Goal: Navigation & Orientation: Find specific page/section

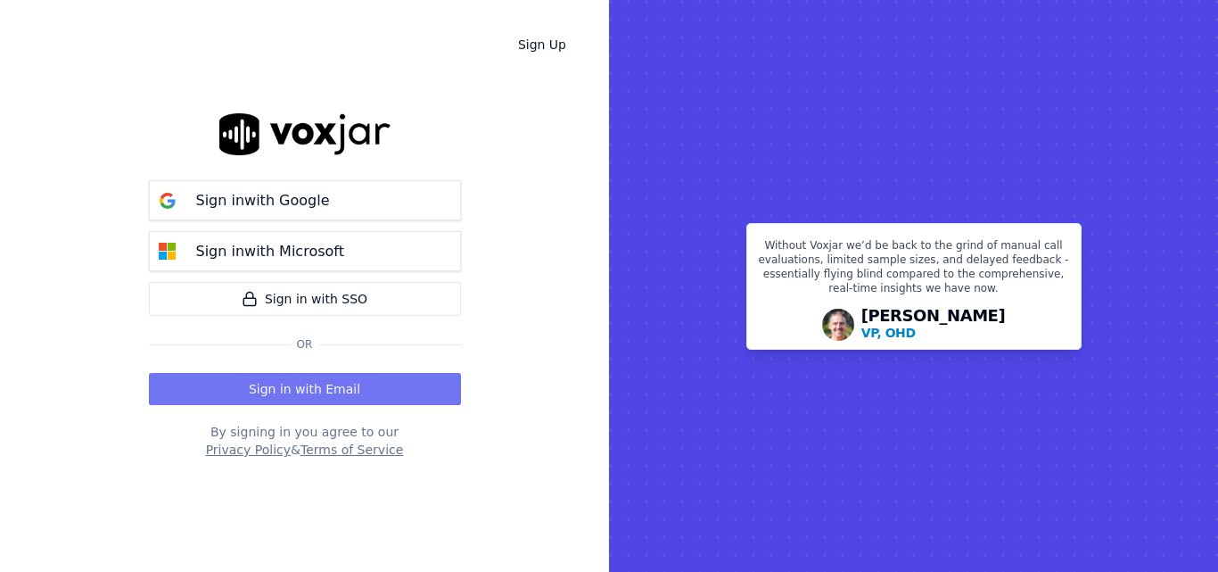
click at [413, 387] on button "Sign in with Email" at bounding box center [305, 389] width 312 height 32
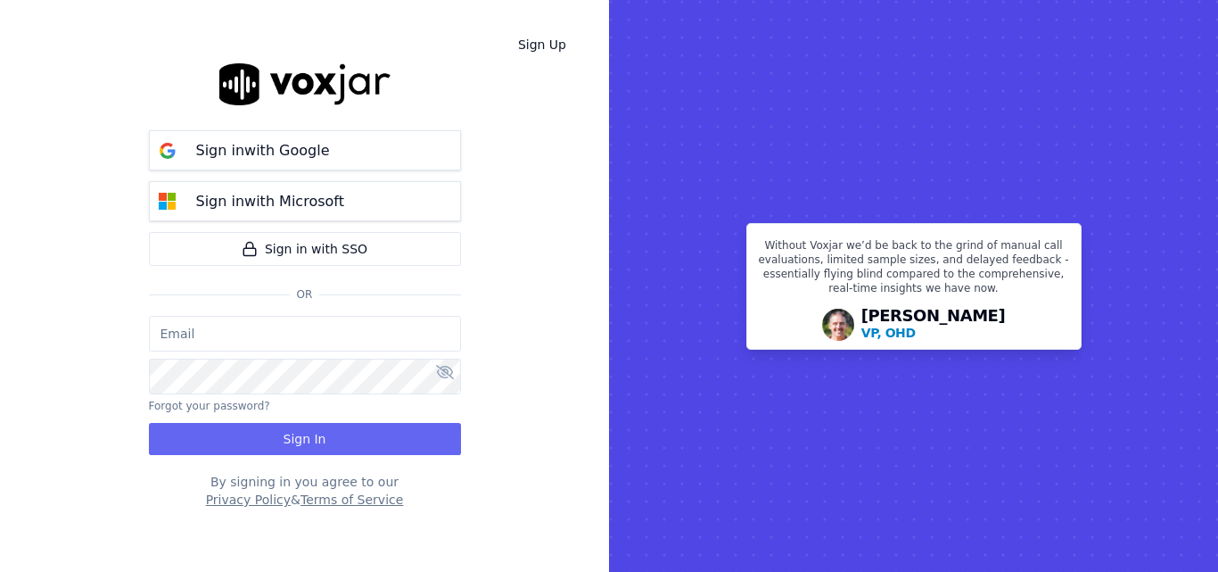
type input "sheila.decastro-new.baq@nwfg.net"
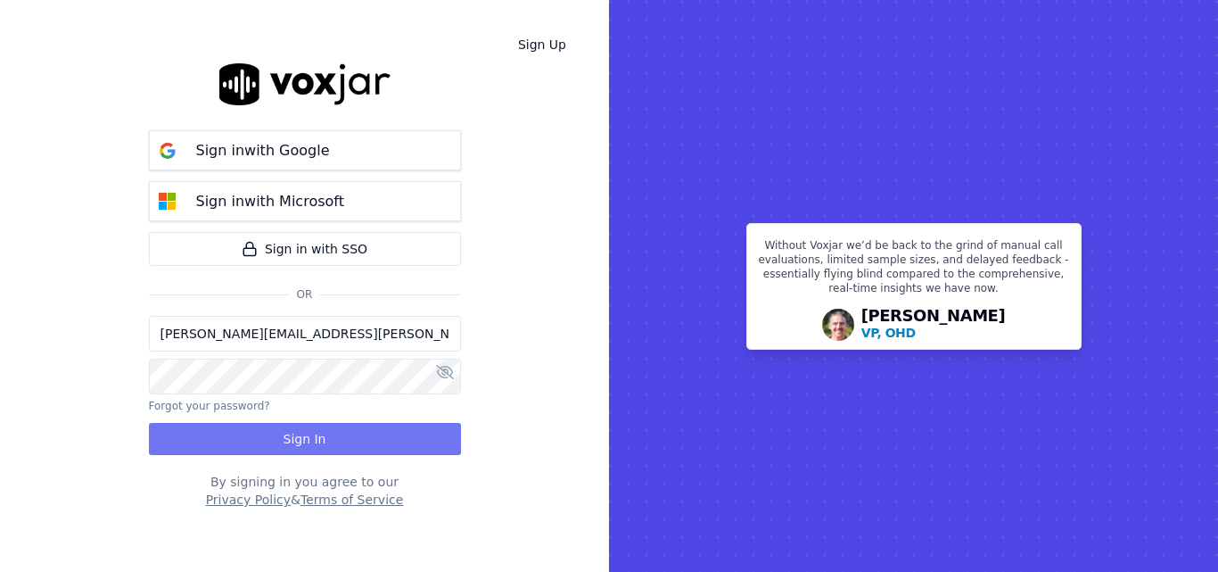
click at [348, 437] on button "Sign In" at bounding box center [305, 439] width 312 height 32
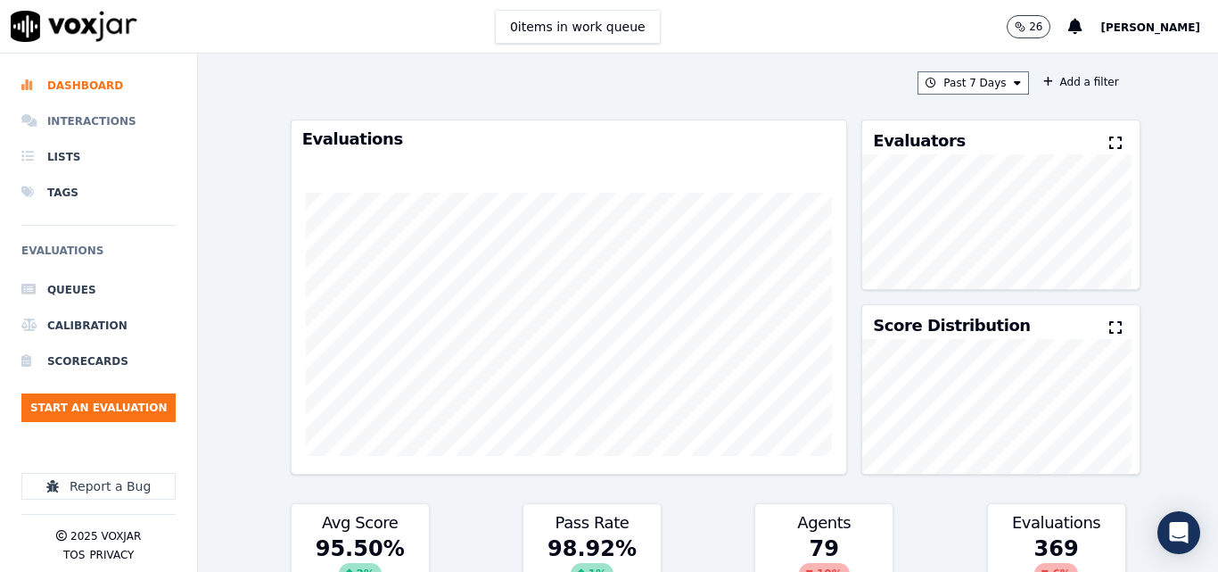
click at [103, 123] on li "Interactions" at bounding box center [98, 121] width 154 height 36
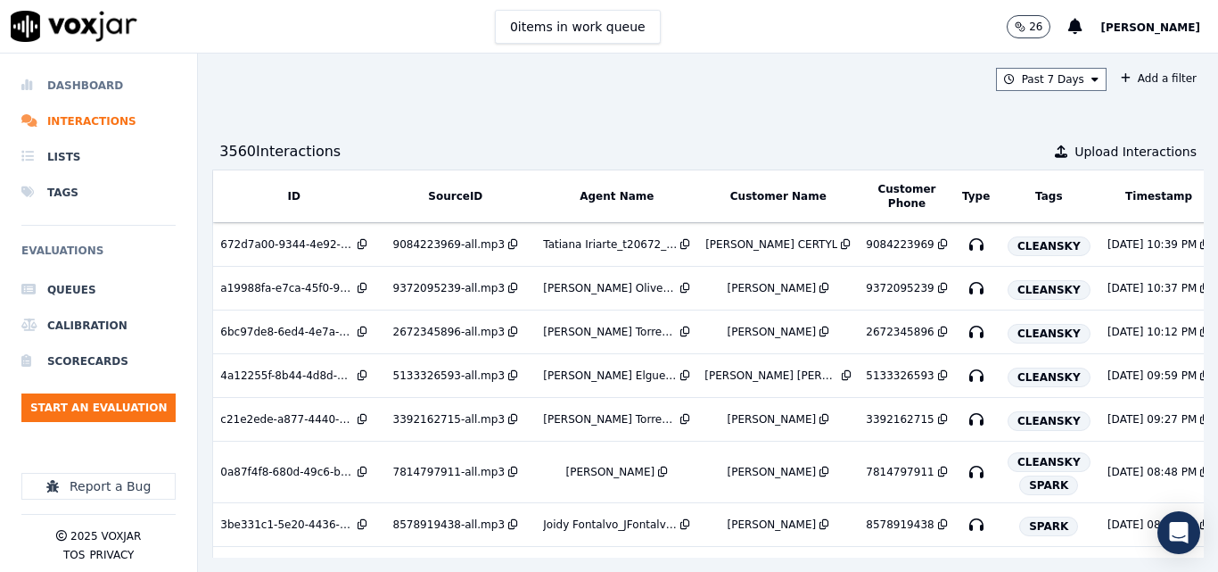
click at [101, 87] on li "Dashboard" at bounding box center [98, 86] width 154 height 36
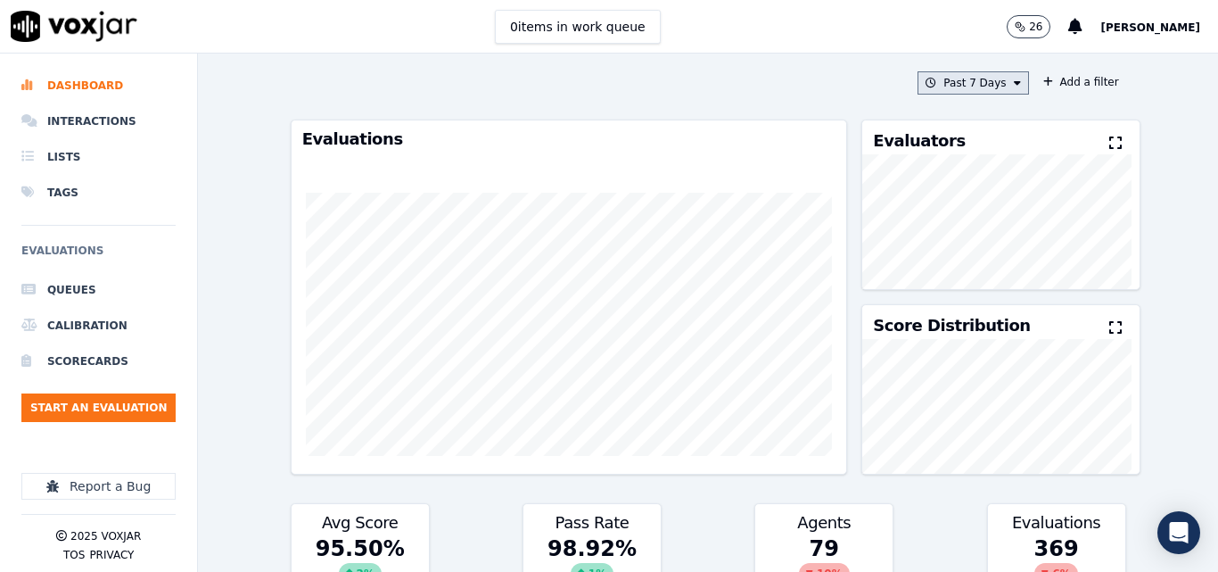
click at [989, 77] on button "Past 7 Days" at bounding box center [973, 82] width 111 height 23
